Goal: Navigation & Orientation: Go to known website

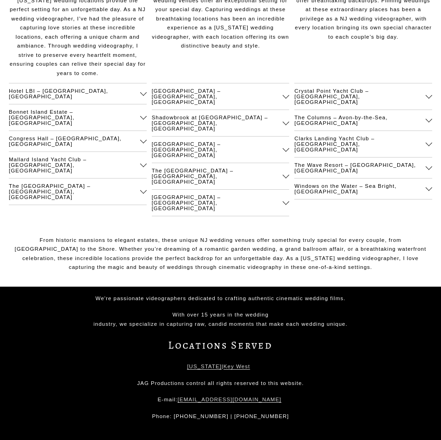
scroll to position [3217, 0]
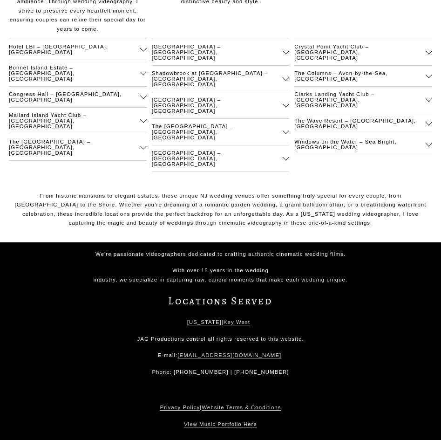
click at [212, 318] on link "[US_STATE]" at bounding box center [204, 322] width 34 height 9
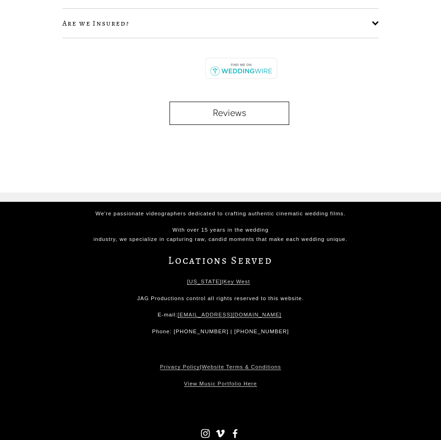
scroll to position [1258, 0]
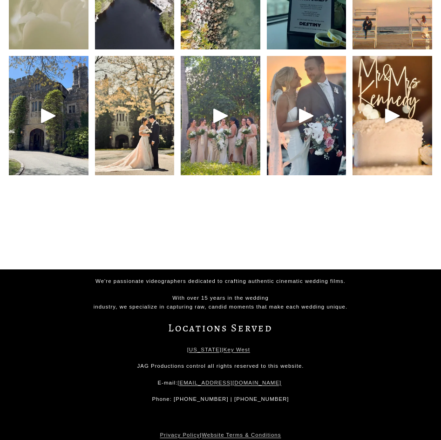
scroll to position [3572, 0]
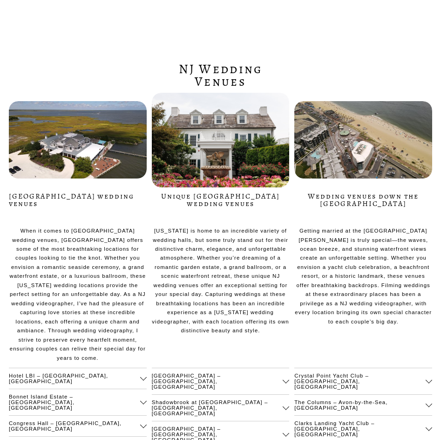
scroll to position [3217, 0]
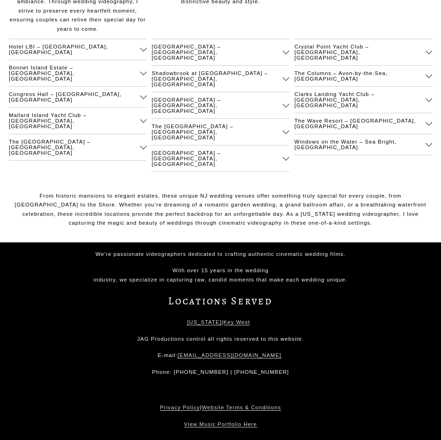
click at [233, 318] on link "Key West" at bounding box center [237, 322] width 27 height 9
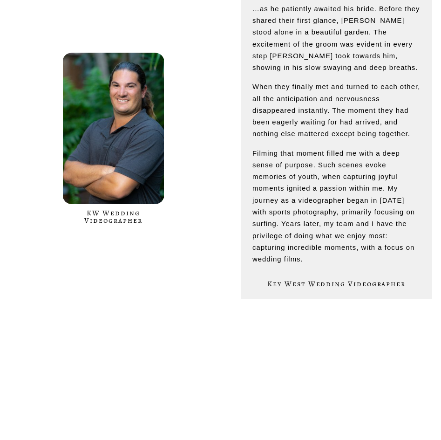
scroll to position [512, 0]
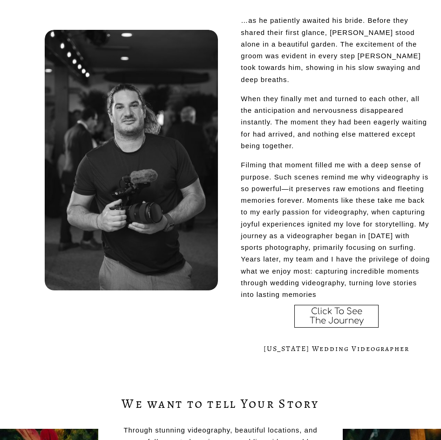
scroll to position [318, 0]
